Goal: Information Seeking & Learning: Check status

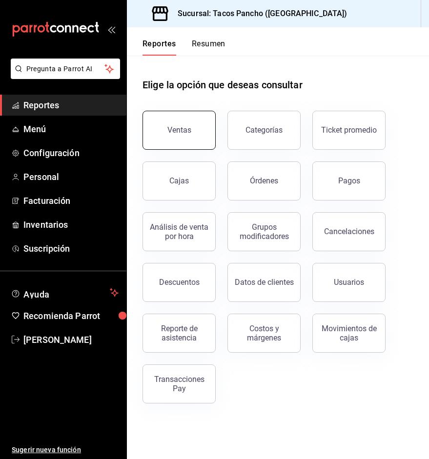
click at [185, 132] on div "Ventas" at bounding box center [179, 129] width 24 height 9
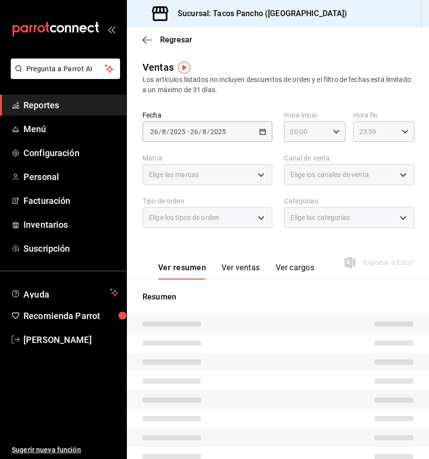
click at [141, 43] on div "Regresar" at bounding box center [278, 39] width 302 height 25
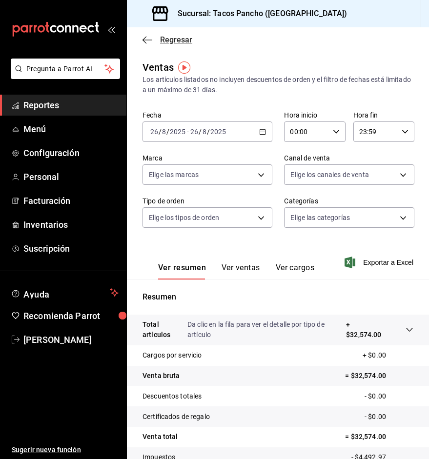
click at [147, 40] on icon "button" at bounding box center [147, 40] width 10 height 9
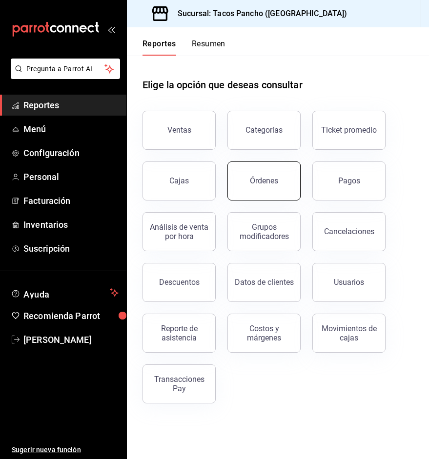
click at [263, 172] on button "Órdenes" at bounding box center [263, 180] width 73 height 39
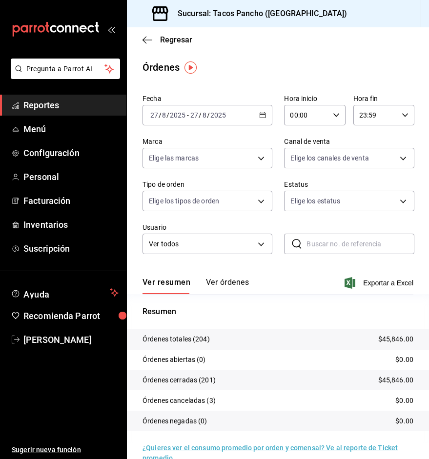
click at [230, 287] on button "Ver órdenes" at bounding box center [227, 286] width 43 height 17
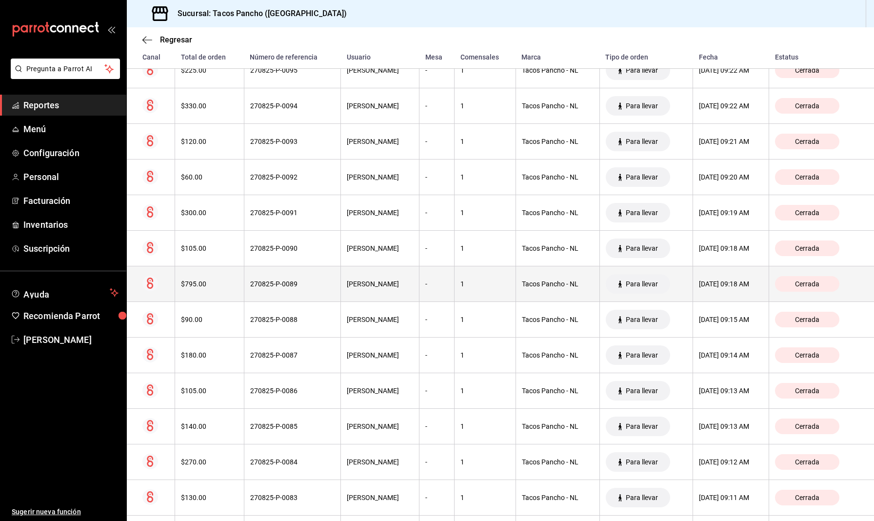
scroll to position [4112, 0]
click at [212, 290] on th "$795.00" at bounding box center [209, 285] width 69 height 36
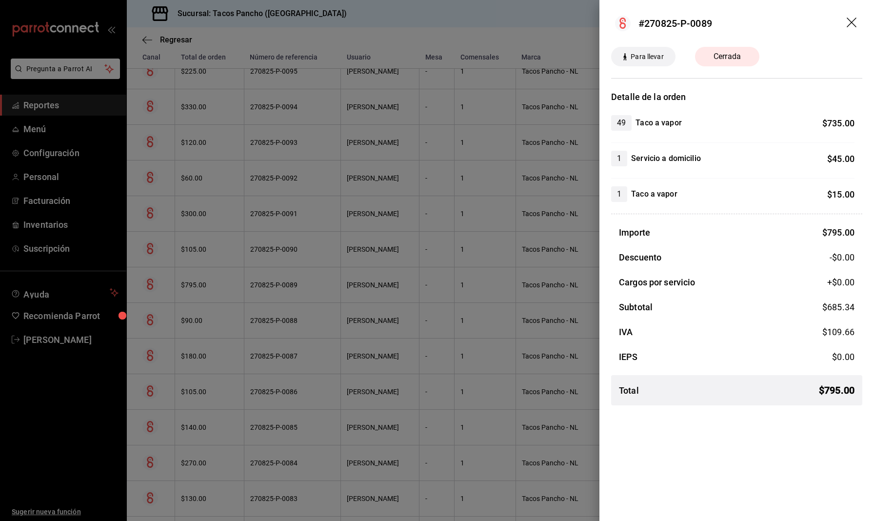
click at [428, 23] on icon "drag" at bounding box center [852, 23] width 10 height 10
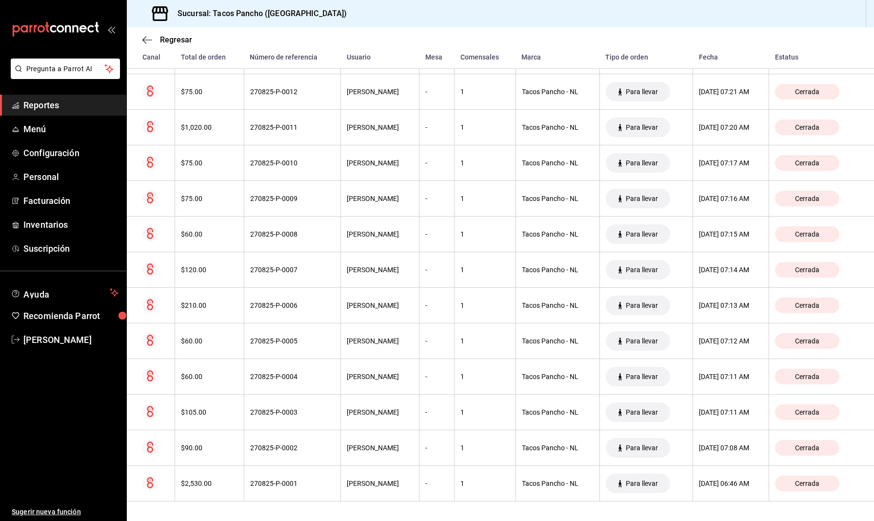
scroll to position [0, 0]
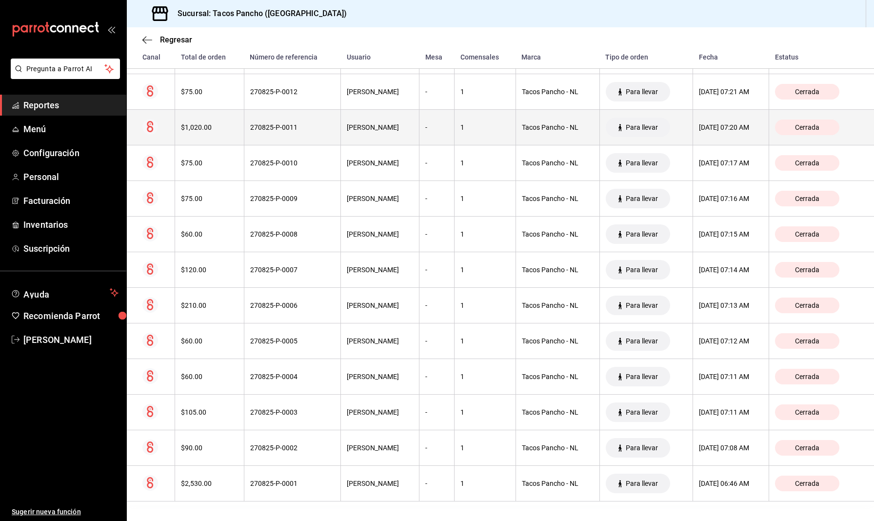
click at [215, 125] on div "$1,020.00" at bounding box center [209, 127] width 57 height 8
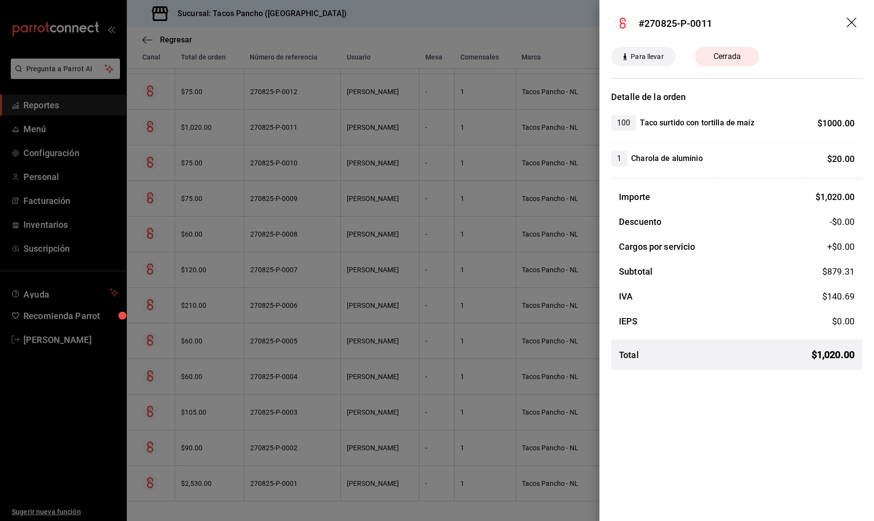
click at [428, 27] on icon "drag" at bounding box center [852, 23] width 10 height 10
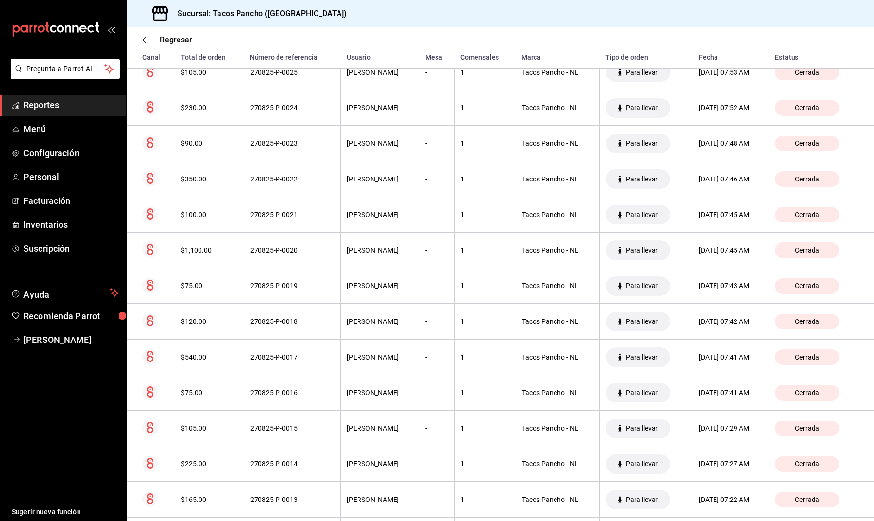
scroll to position [6602, 0]
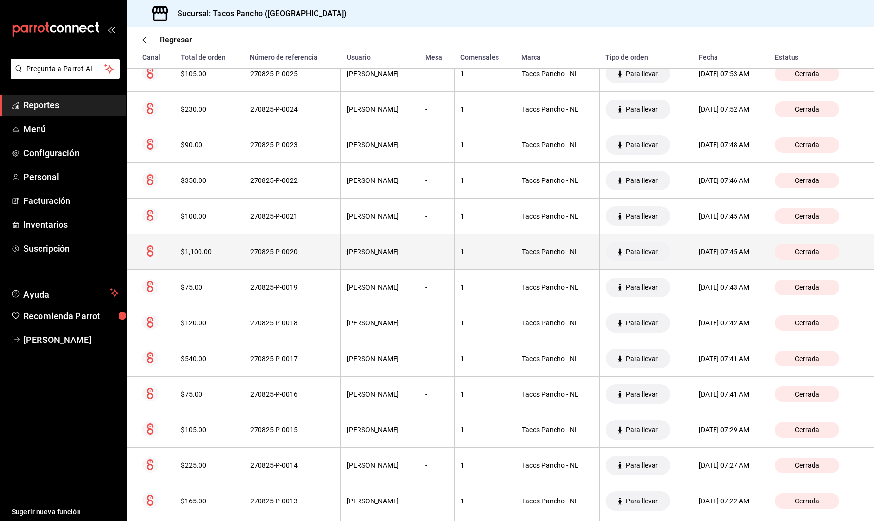
click at [196, 256] on th "$1,100.00" at bounding box center [209, 252] width 69 height 36
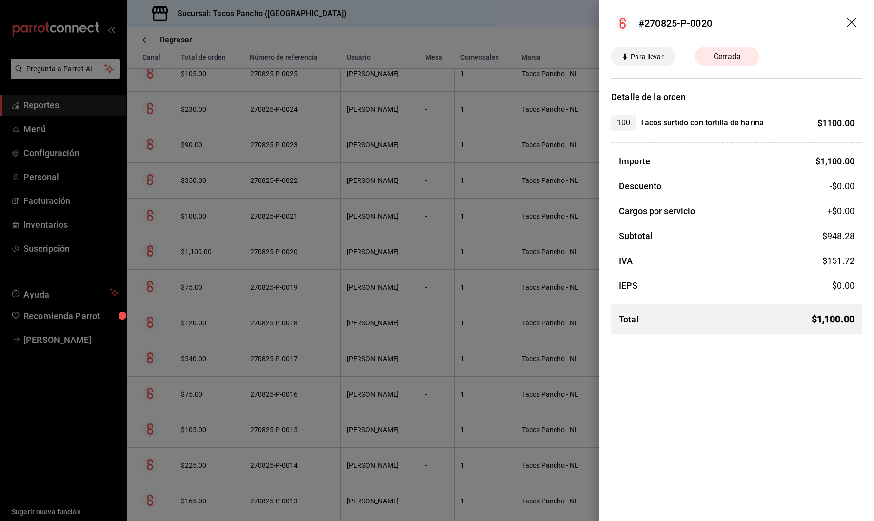
click at [428, 21] on icon "drag" at bounding box center [853, 24] width 12 height 12
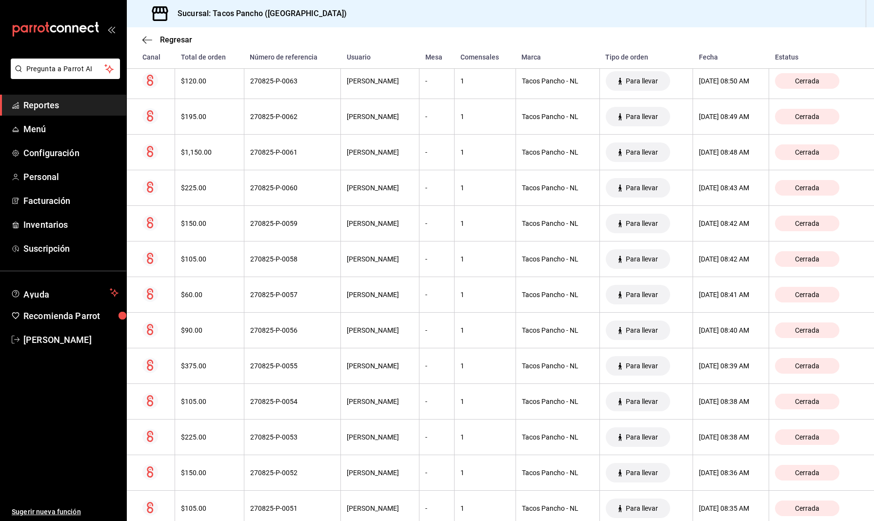
scroll to position [5226, 0]
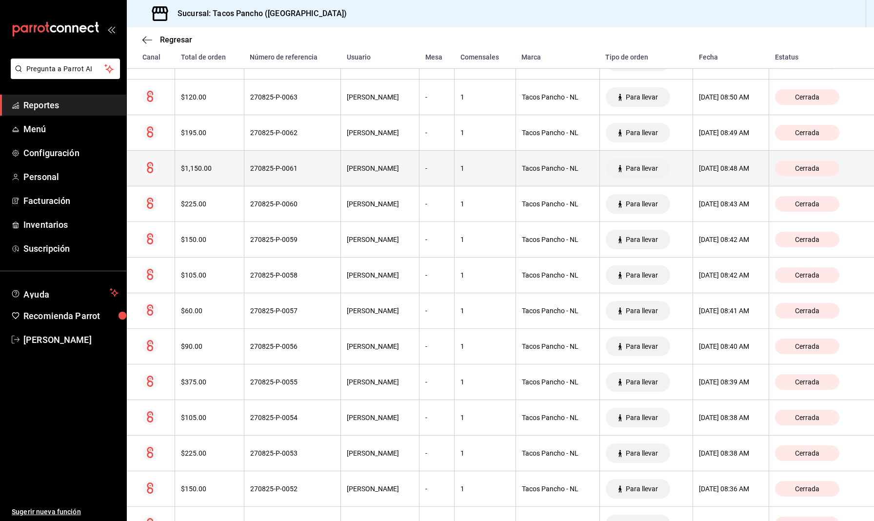
click at [204, 177] on th "$1,150.00" at bounding box center [209, 169] width 69 height 36
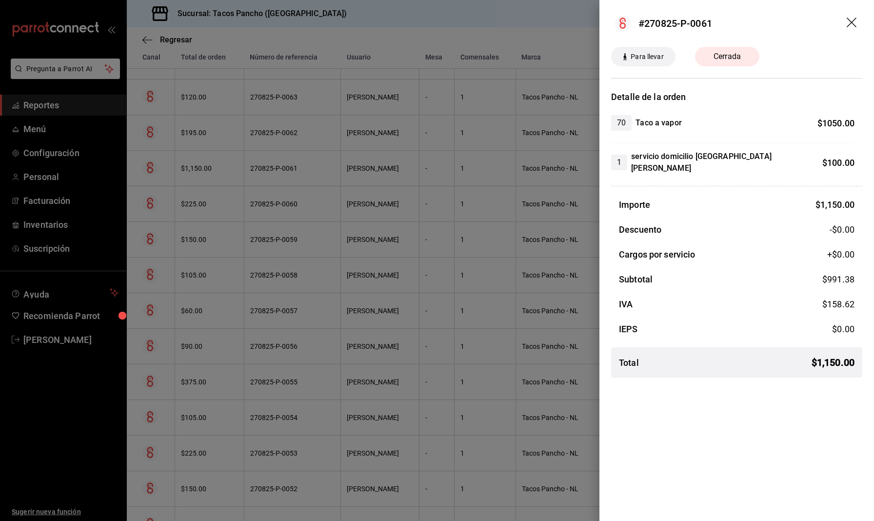
click at [428, 23] on icon "drag" at bounding box center [853, 24] width 12 height 12
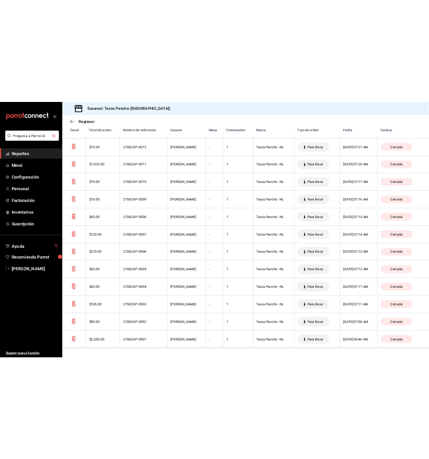
scroll to position [0, 0]
